Goal: Task Accomplishment & Management: Use online tool/utility

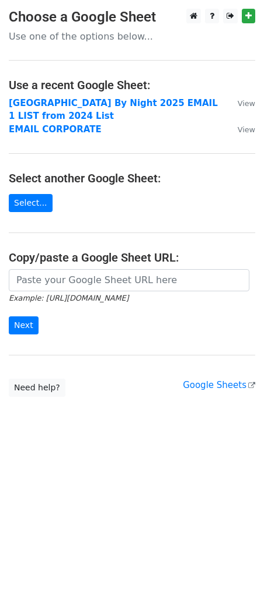
click at [75, 103] on strong "Calcutta By Night 2025 EMAIL 1 LIST from 2024 List" at bounding box center [113, 110] width 209 height 24
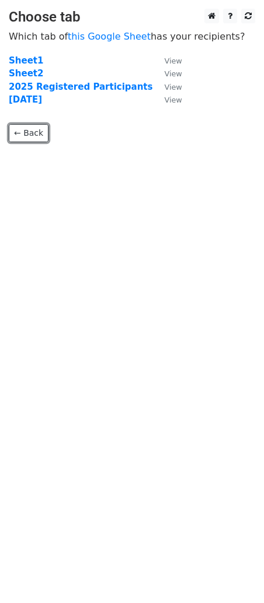
click at [35, 127] on link "← Back" at bounding box center [29, 133] width 40 height 18
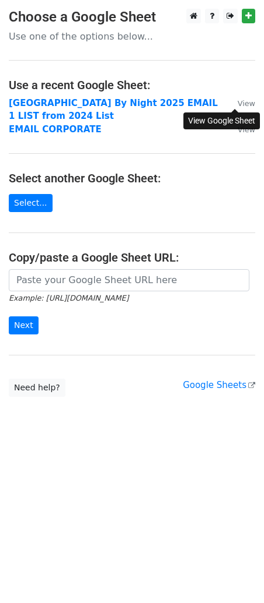
click at [242, 101] on small "View" at bounding box center [245, 103] width 17 height 9
click at [132, 103] on strong "Calcutta By Night 2025 EMAIL 1 LIST from 2024 List" at bounding box center [113, 110] width 209 height 24
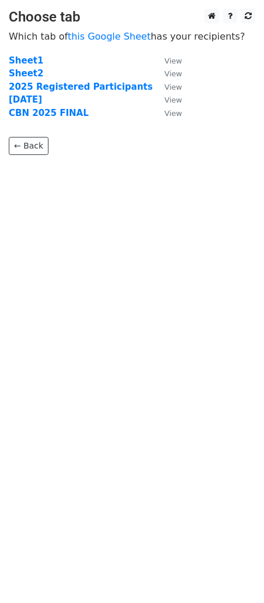
click at [59, 115] on strong "CBN 2025 FINAL" at bounding box center [49, 113] width 80 height 10
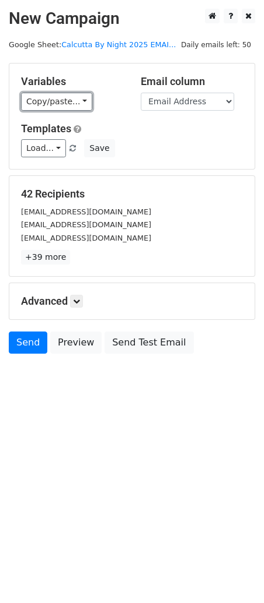
click at [68, 103] on link "Copy/paste..." at bounding box center [56, 102] width 71 height 18
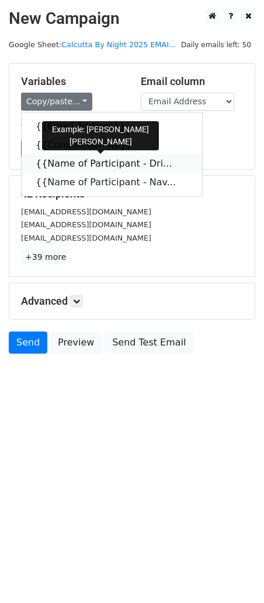
click at [90, 163] on link "{{Name of Participant - Dri..." at bounding box center [112, 163] width 180 height 19
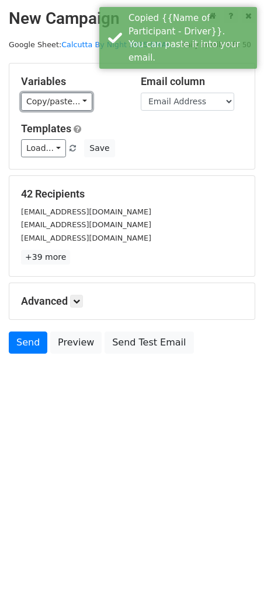
click at [67, 104] on link "Copy/paste..." at bounding box center [56, 102] width 71 height 18
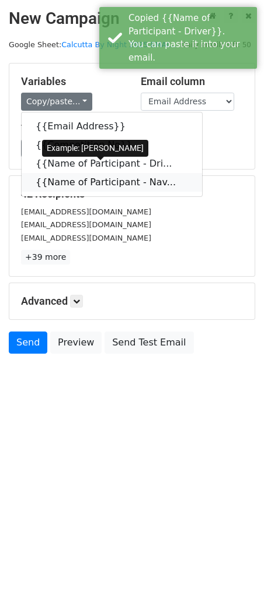
click at [70, 180] on link "{{Name of Participant - Nav..." at bounding box center [112, 182] width 180 height 19
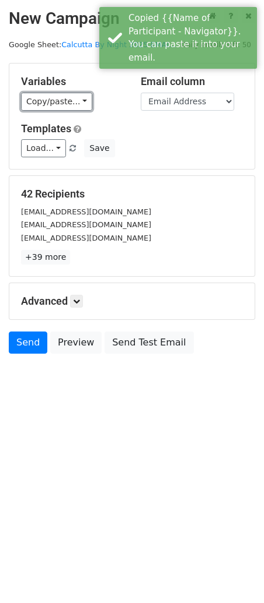
click at [56, 99] on link "Copy/paste..." at bounding box center [56, 102] width 71 height 18
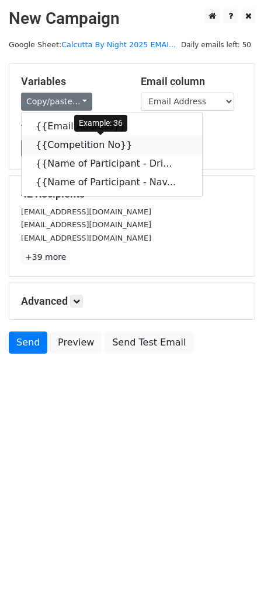
click at [81, 143] on link "{{Competition No}}" at bounding box center [112, 145] width 180 height 19
